Goal: Find specific page/section: Find specific page/section

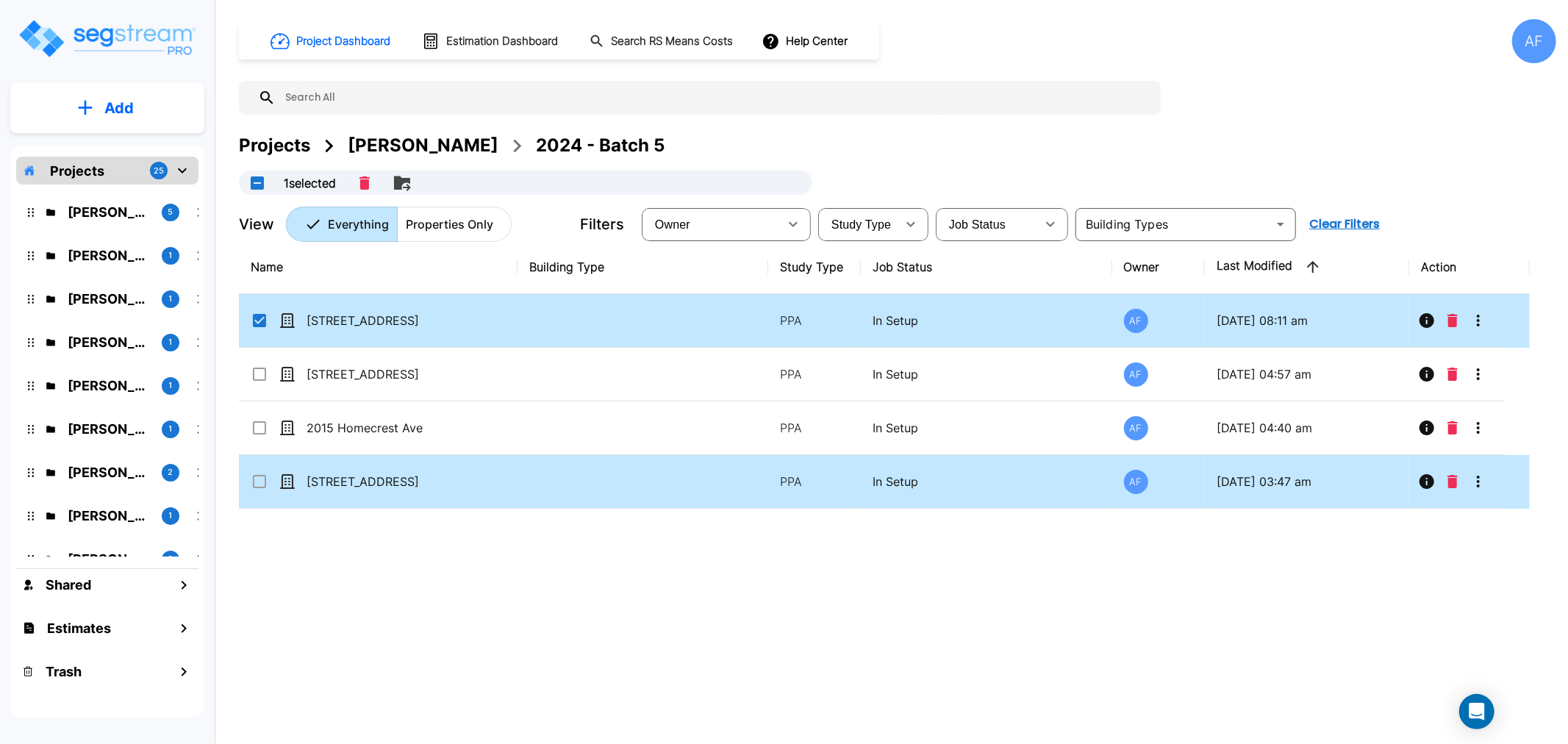
click at [1471, 508] on td at bounding box center [1456, 481] width 96 height 54
checkbox input "true"
click at [1471, 508] on td at bounding box center [1456, 481] width 96 height 54
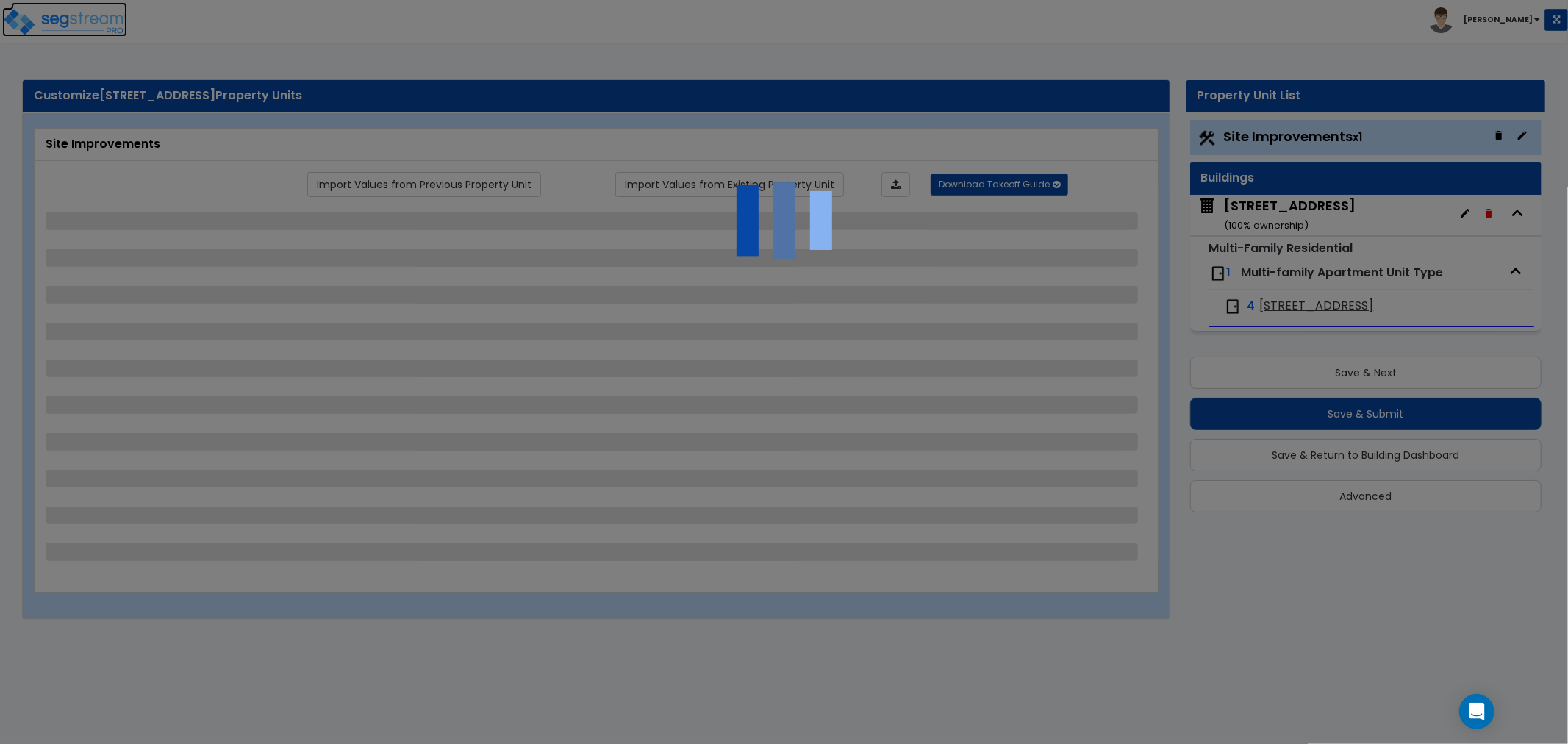
click at [101, 20] on img at bounding box center [65, 21] width 125 height 29
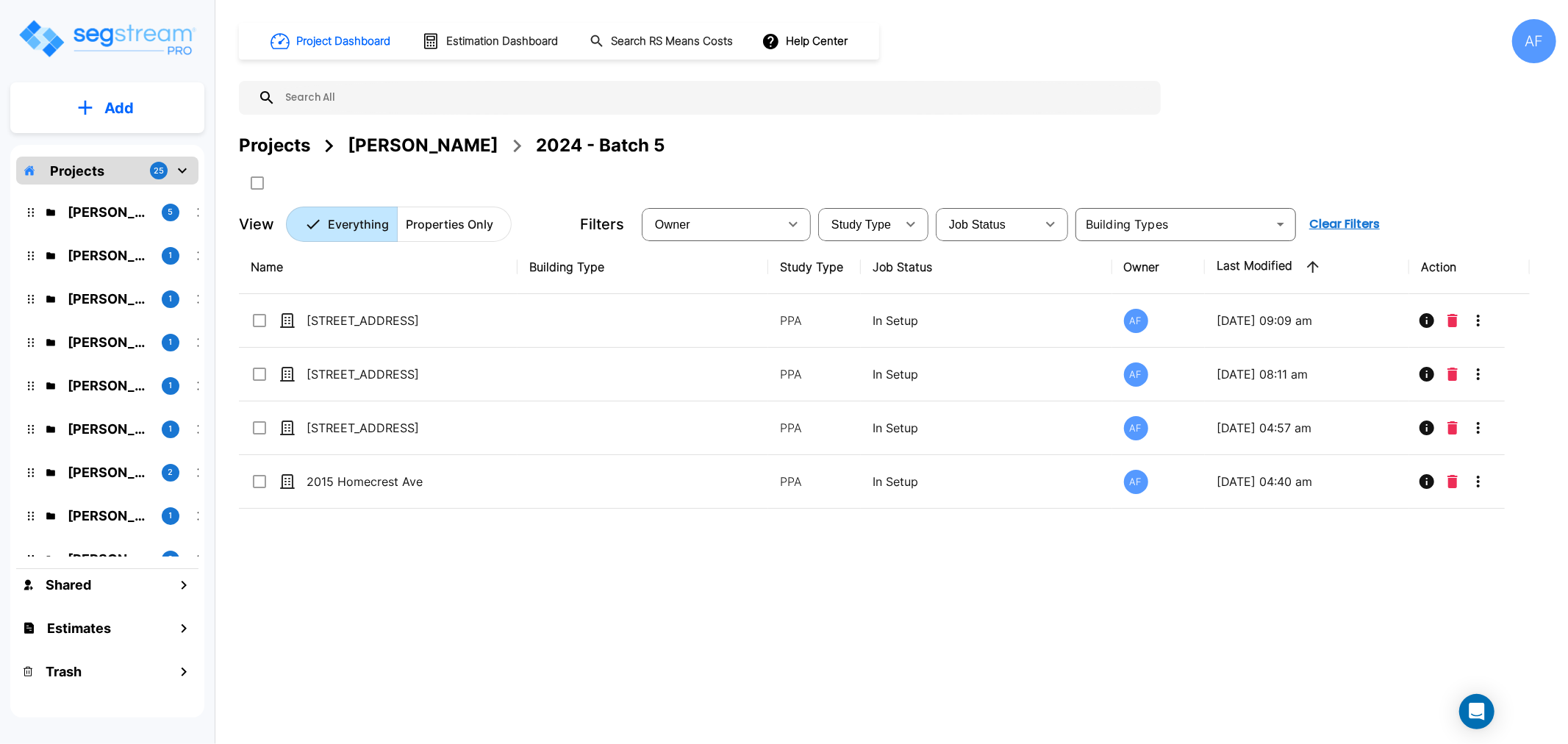
click at [637, 669] on div "Name Building Type Study Type Job Status Owner Last Modified Action 509 W 150th…" at bounding box center [885, 470] width 1291 height 461
click at [609, 614] on div "Name Building Type Study Type Job Status Owner Last Modified Action 509 W 150th…" at bounding box center [885, 470] width 1291 height 461
click at [1215, 575] on div "Name Building Type Study Type Job Status Owner Last Modified Action 509 W 150th…" at bounding box center [885, 470] width 1291 height 461
click at [580, 611] on div "Name Building Type Study Type Job Status Owner Last Modified Action 509 W 150th…" at bounding box center [885, 470] width 1291 height 461
click at [1524, 38] on div "AF" at bounding box center [1534, 41] width 44 height 44
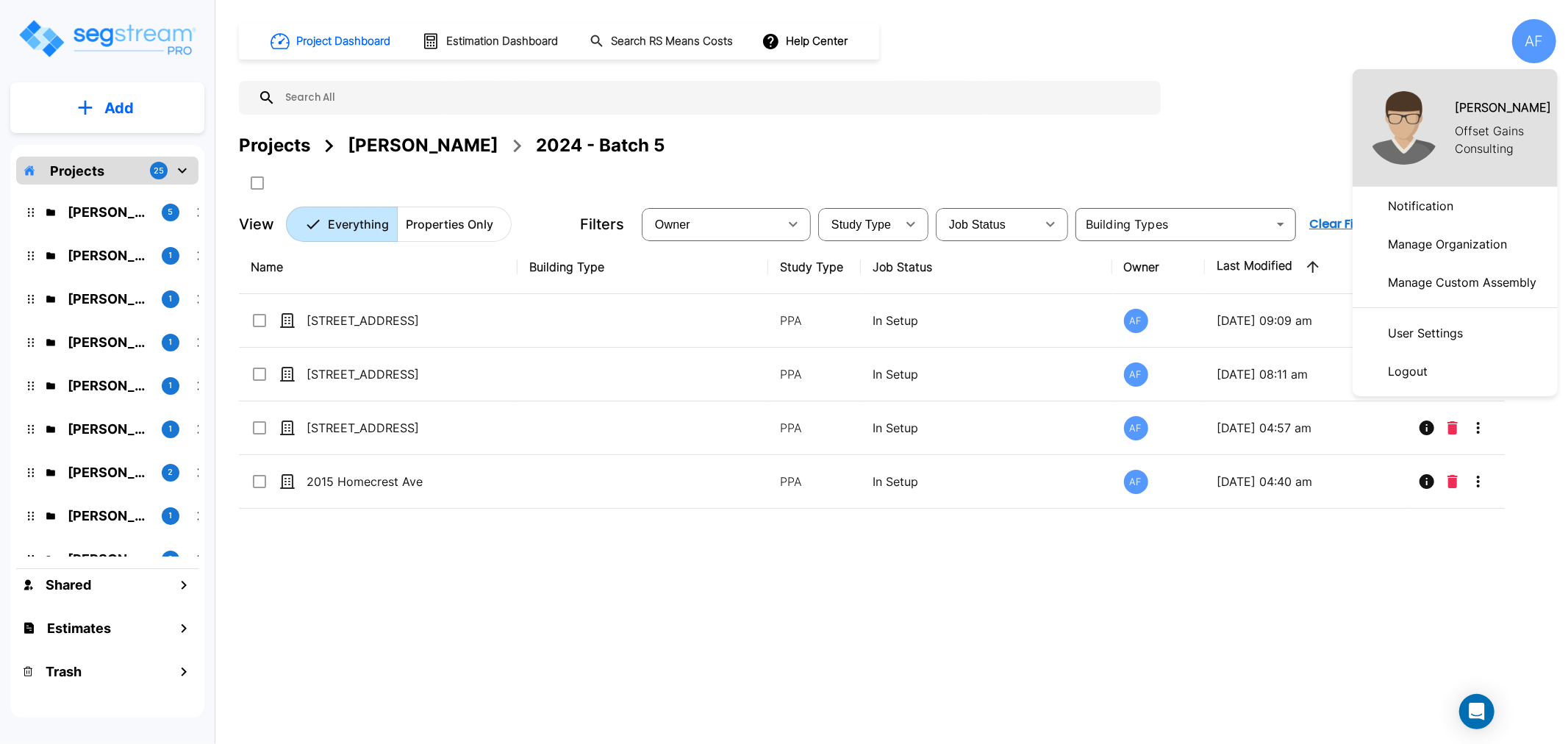
click at [1073, 594] on div at bounding box center [784, 372] width 1568 height 744
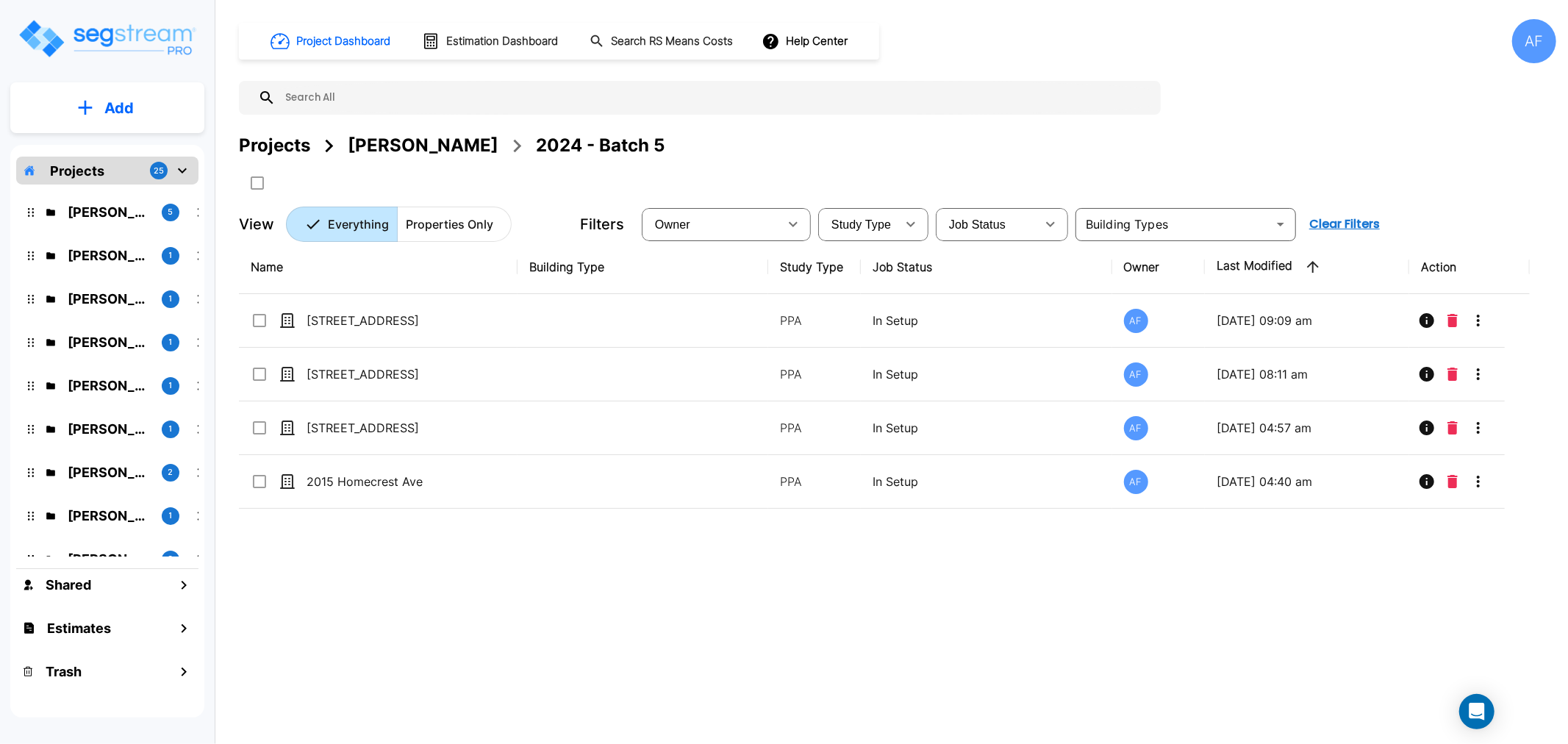
click at [1541, 40] on div "AF" at bounding box center [1534, 41] width 44 height 44
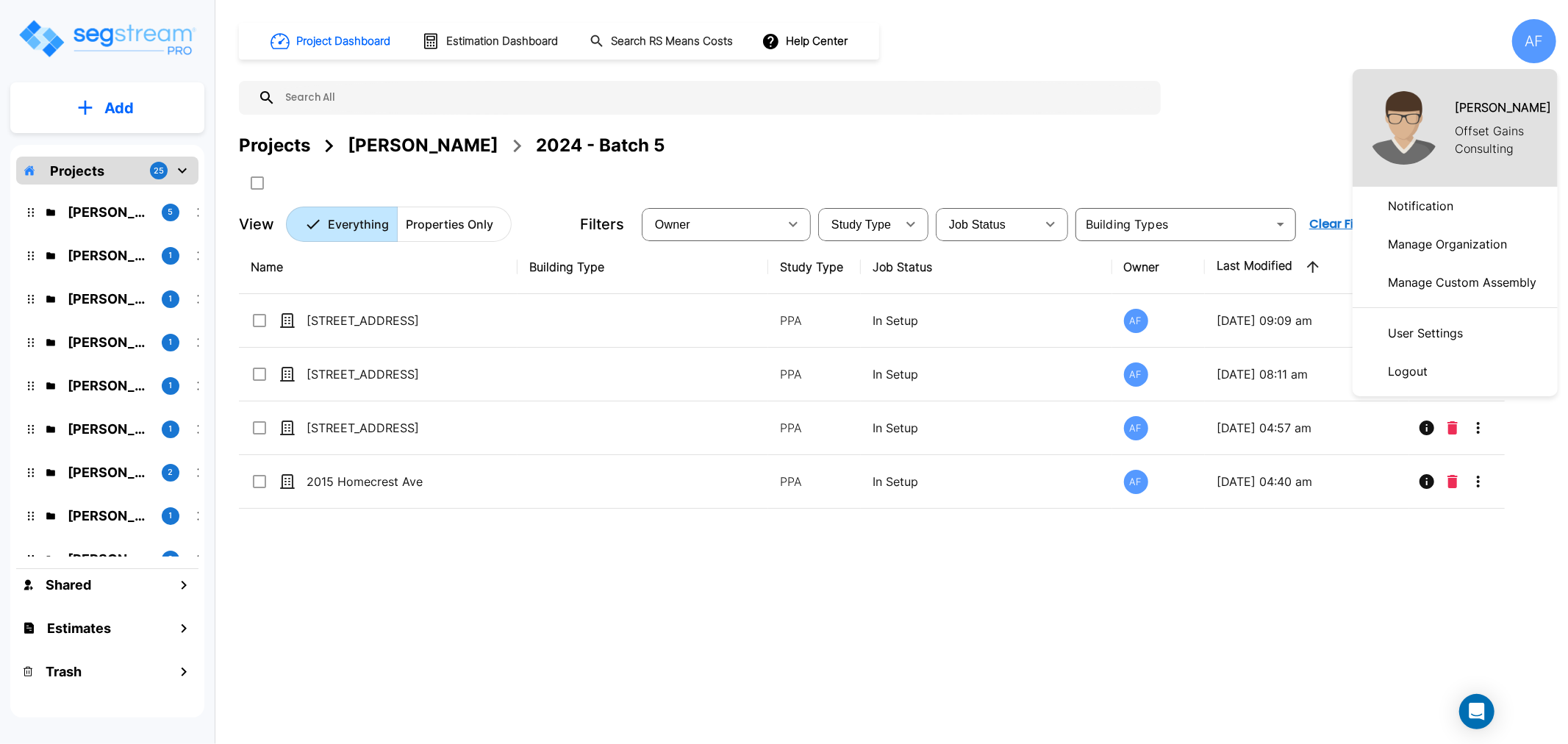
click at [1414, 375] on p "Logout" at bounding box center [1407, 370] width 52 height 29
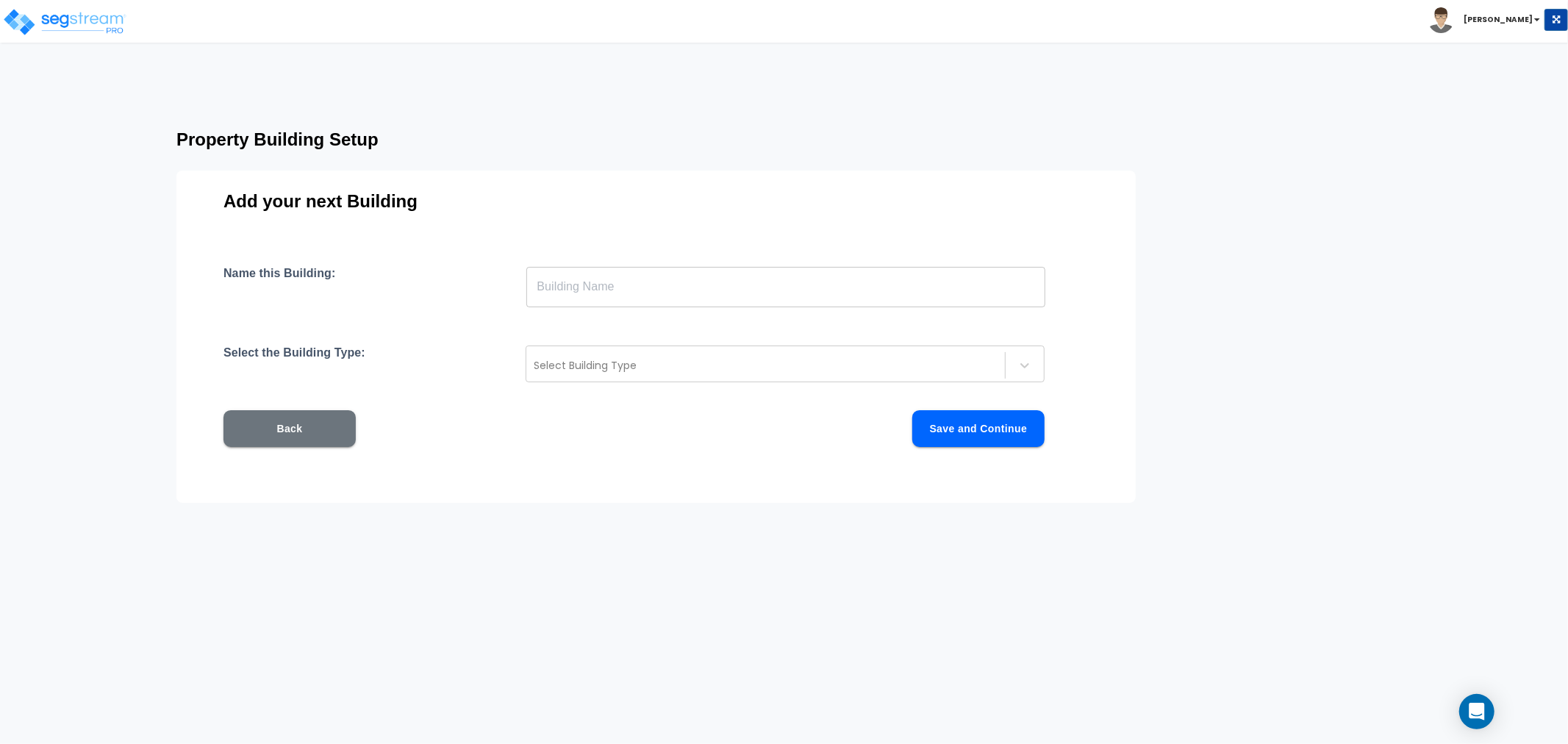
click at [1527, 15] on b "Asher" at bounding box center [1498, 19] width 69 height 11
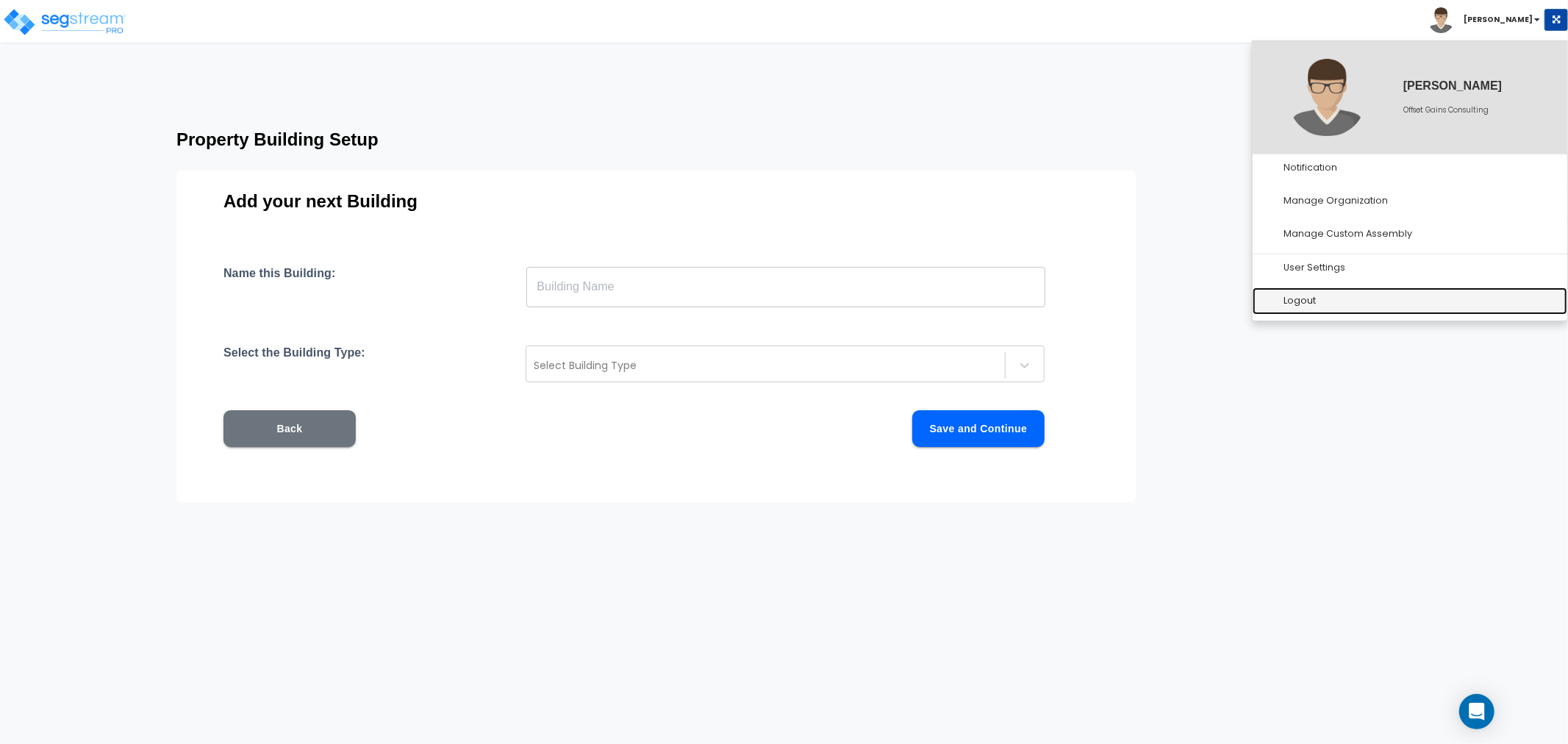
click at [1314, 296] on link "Logout" at bounding box center [1410, 301] width 315 height 27
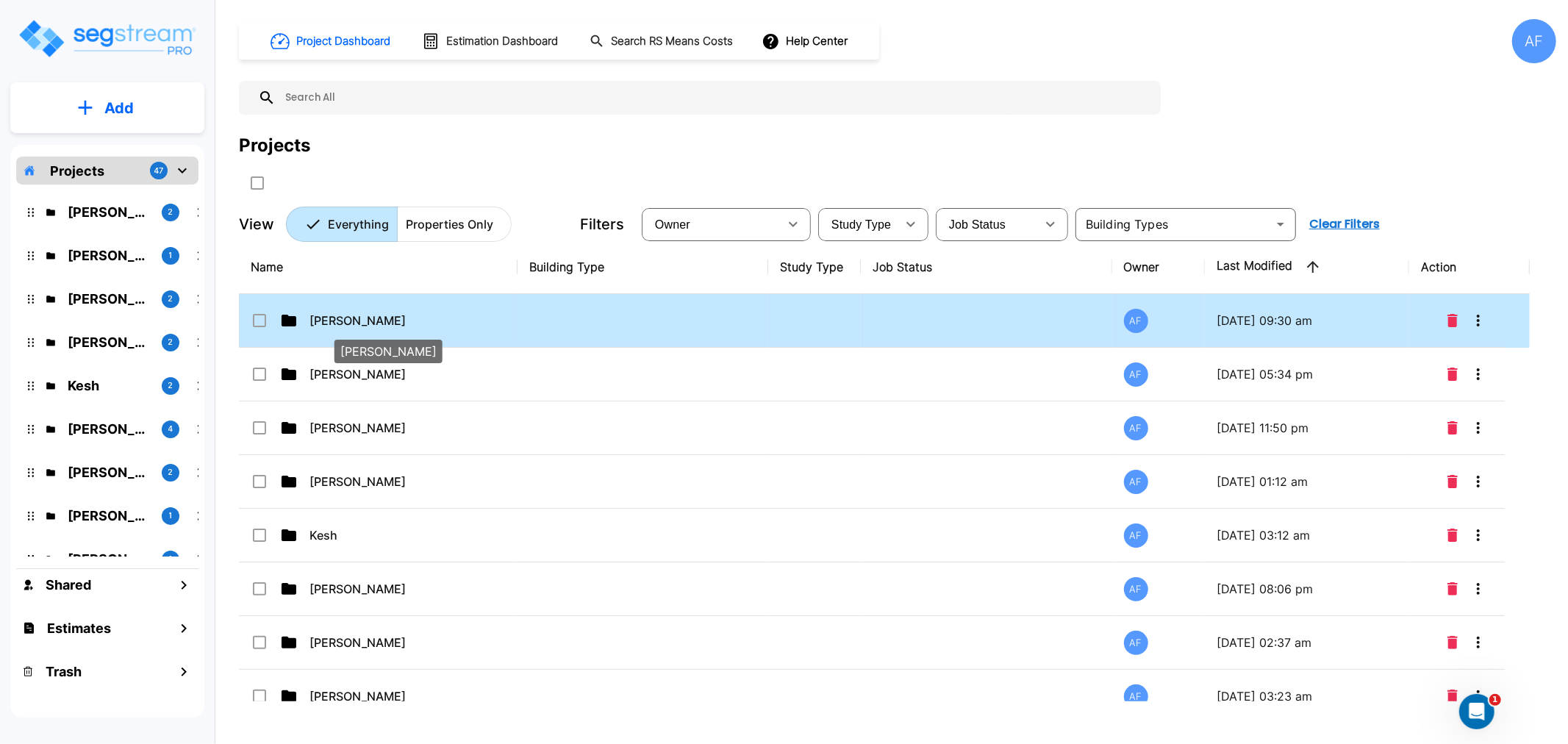
click at [351, 328] on p "[PERSON_NAME]" at bounding box center [383, 320] width 147 height 18
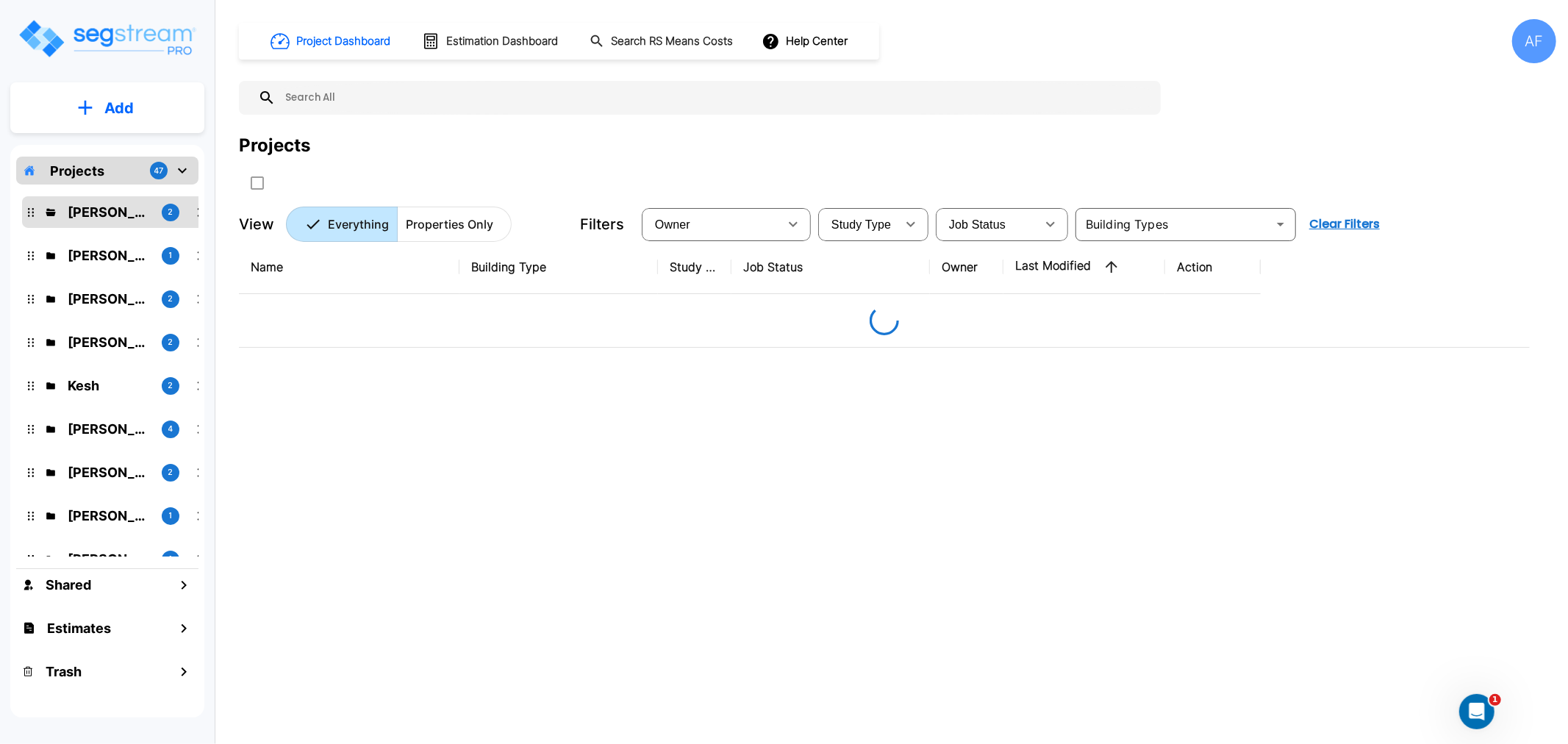
click at [343, 320] on div at bounding box center [884, 320] width 1267 height 29
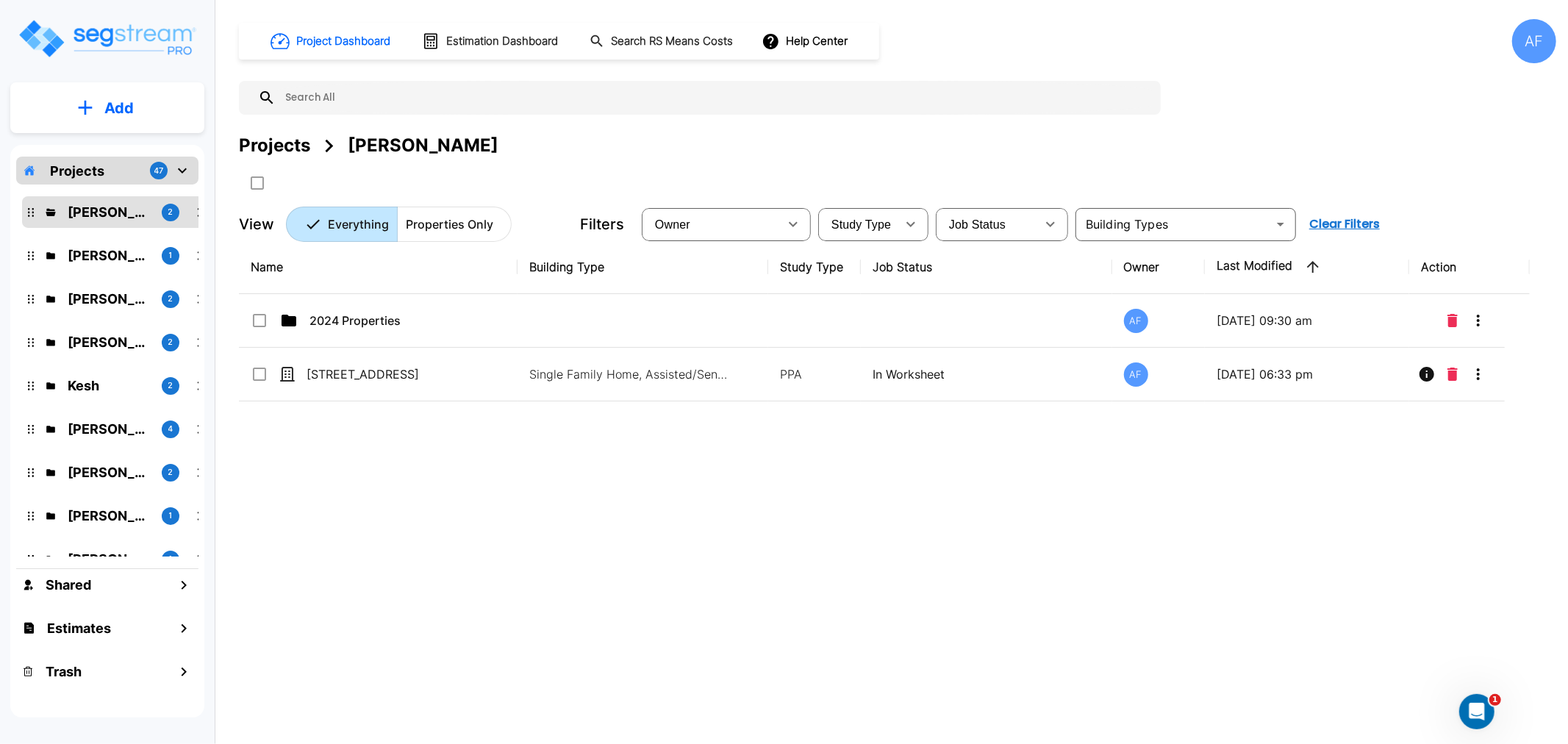
click at [406, 566] on div "Name Building Type Study Type Job Status Owner Last Modified Action 2024 Proper…" at bounding box center [885, 470] width 1291 height 461
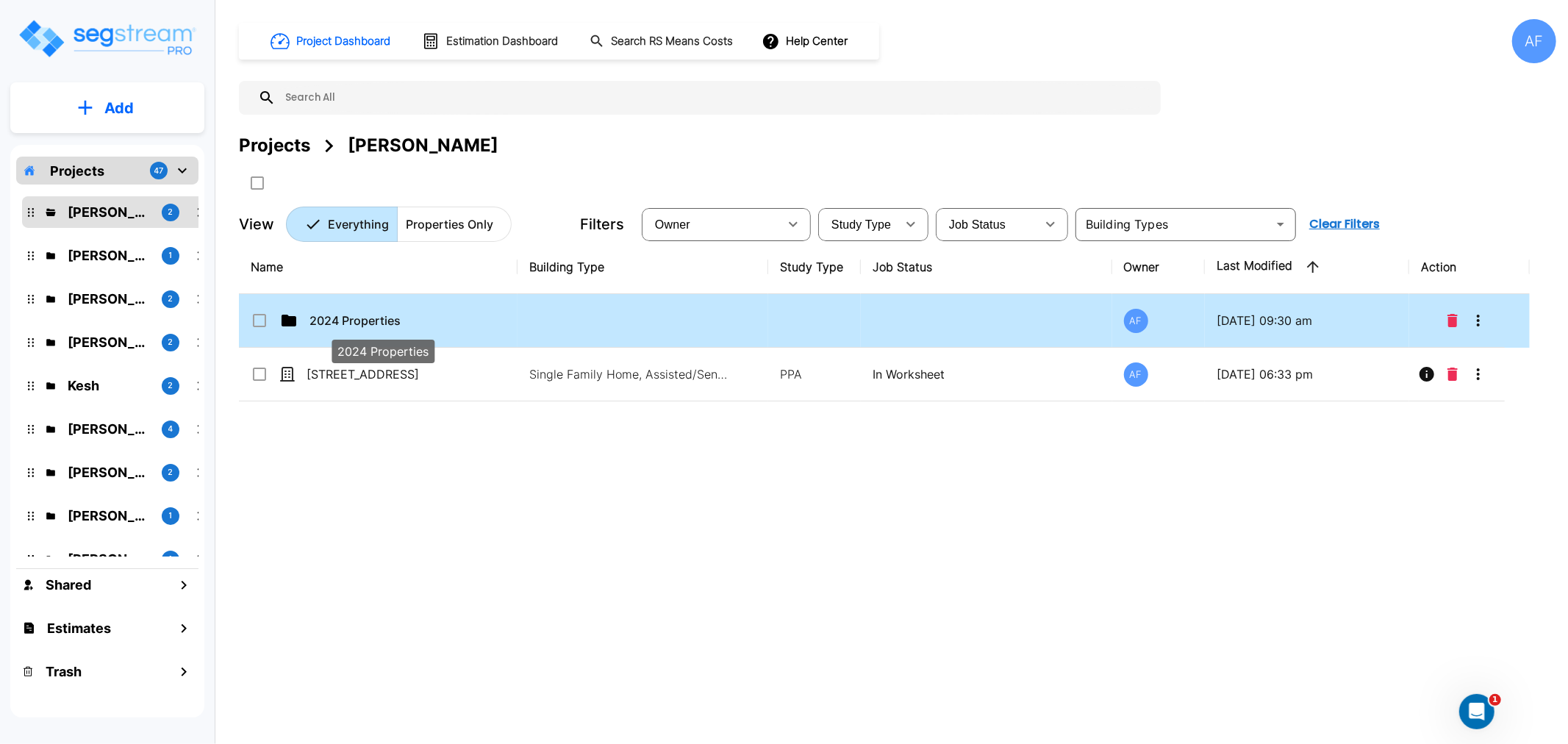
click at [329, 320] on p "2024 Properties" at bounding box center [383, 320] width 147 height 18
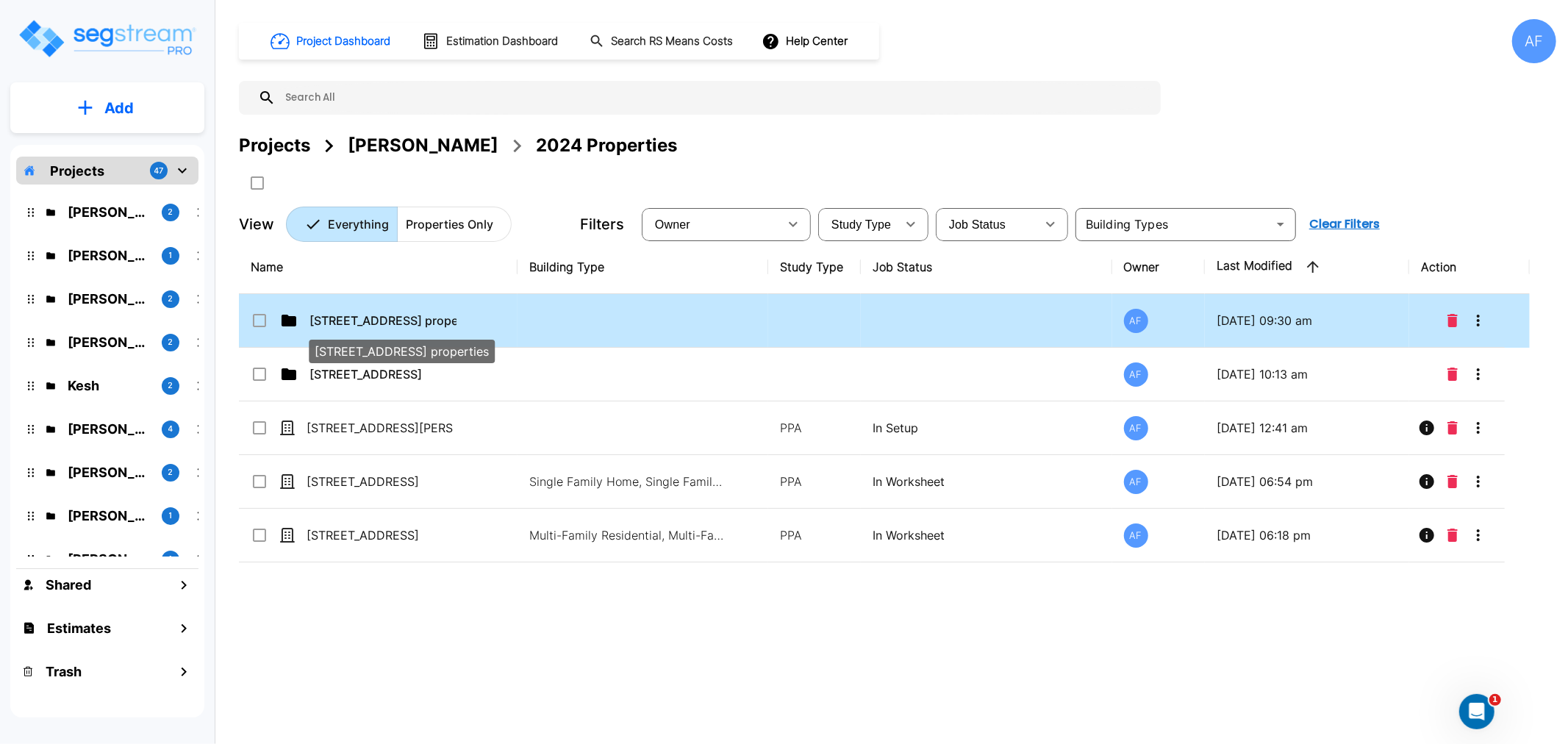
click at [371, 322] on p "[STREET_ADDRESS] properties" at bounding box center [383, 320] width 147 height 18
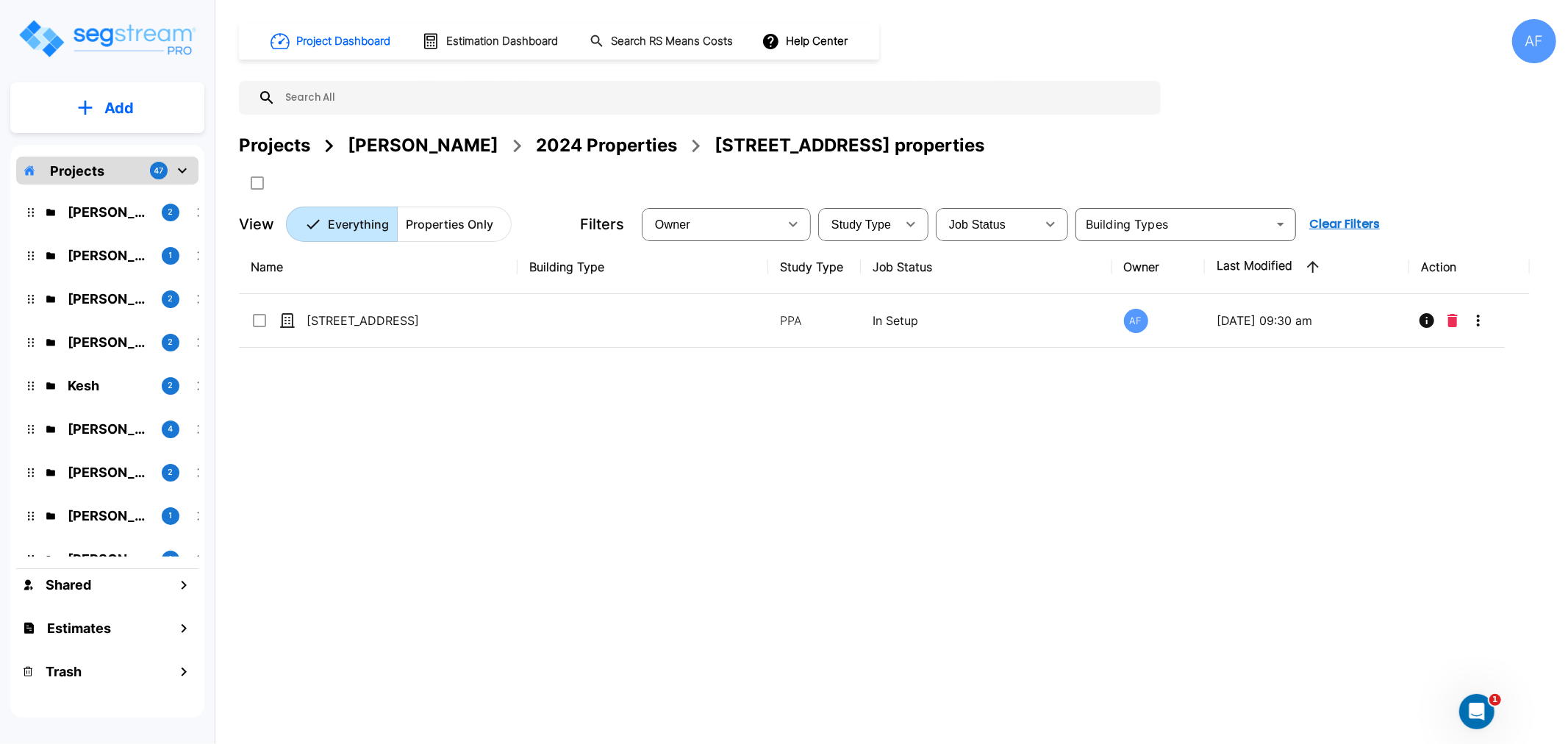
click at [517, 577] on div "Name Building Type Study Type Job Status Owner Last Modified Action [STREET_ADD…" at bounding box center [885, 470] width 1291 height 461
